Goal: Information Seeking & Learning: Understand process/instructions

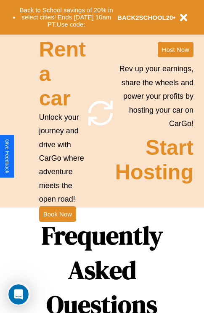
scroll to position [1022, 0]
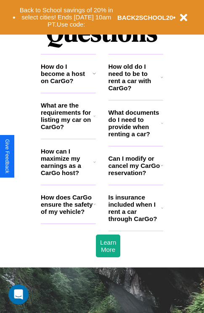
click at [94, 207] on icon at bounding box center [95, 204] width 3 height 7
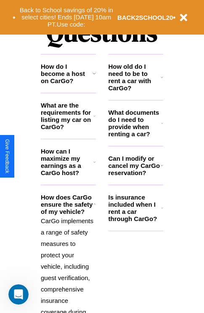
click at [162, 126] on icon at bounding box center [162, 123] width 2 height 7
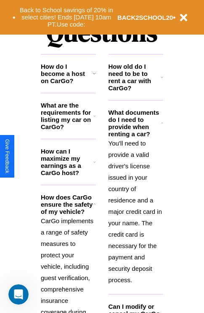
click at [68, 84] on h3 "How do I become a host on CarGo?" at bounding box center [67, 74] width 52 height 22
click at [68, 129] on h3 "What are the requirements for listing my car on CarGo?" at bounding box center [67, 116] width 53 height 29
